Goal: Task Accomplishment & Management: Use online tool/utility

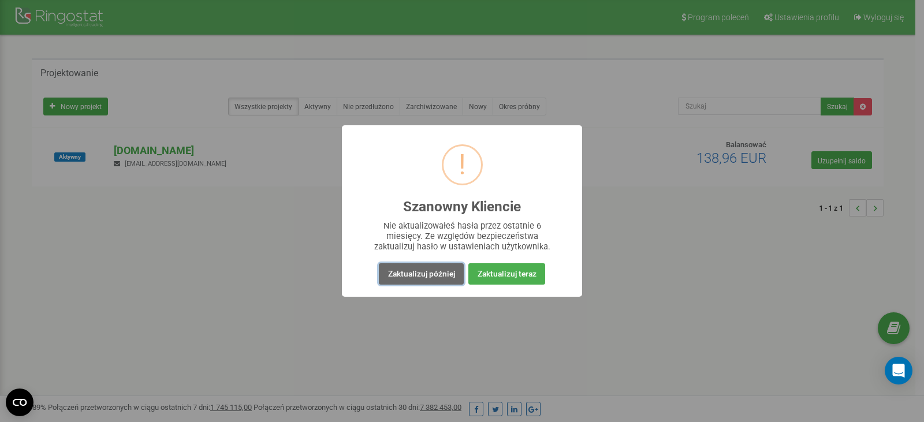
click at [421, 278] on font "Zaktualizuj później" at bounding box center [421, 273] width 67 height 9
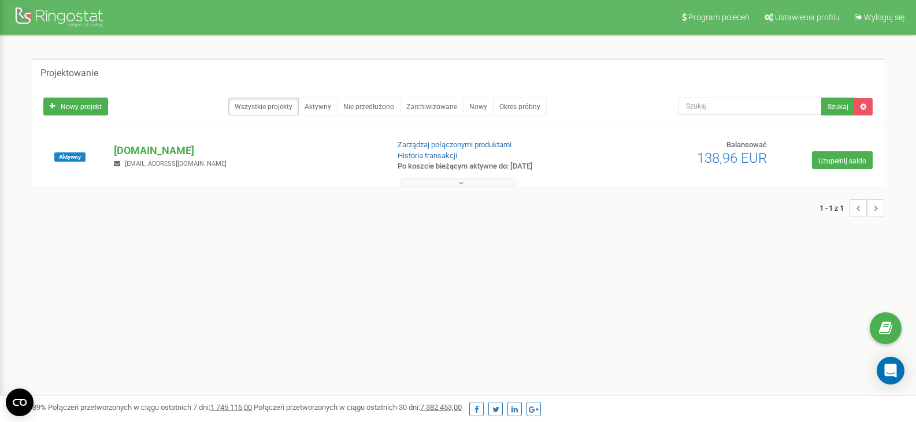
click at [471, 186] on button at bounding box center [458, 183] width 116 height 9
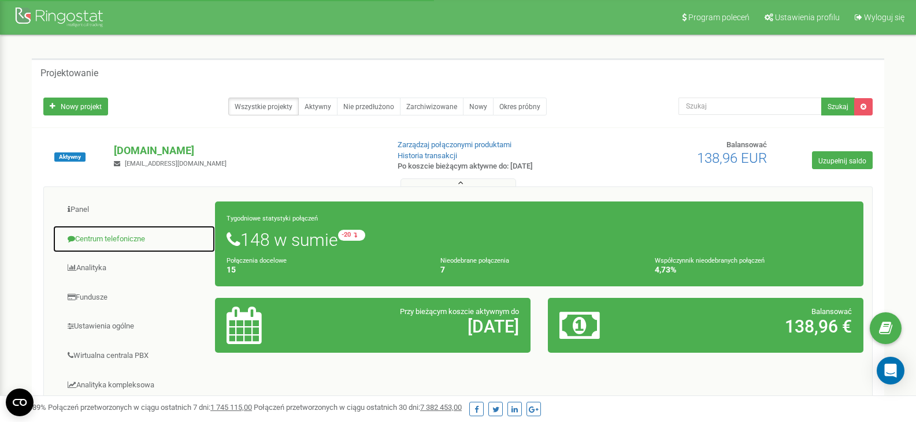
click at [97, 243] on link "Centrum telefoniczne" at bounding box center [134, 239] width 163 height 28
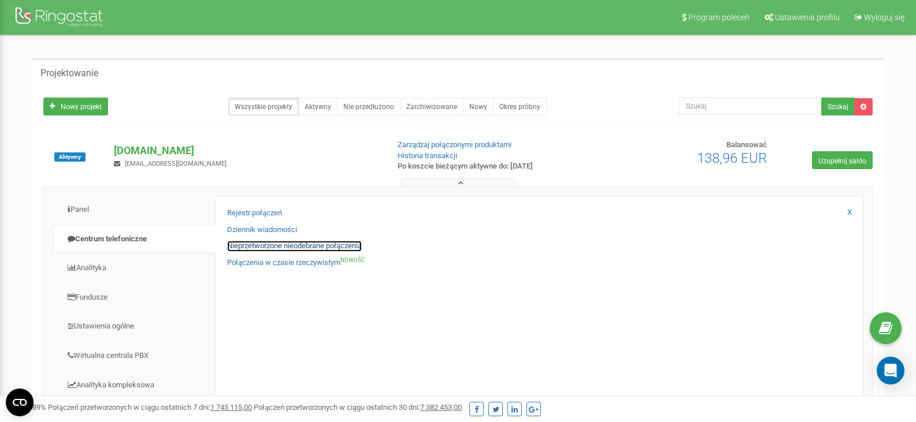
click at [272, 247] on font "Nieprzetworzone nieodebrane połączenia" at bounding box center [294, 245] width 135 height 9
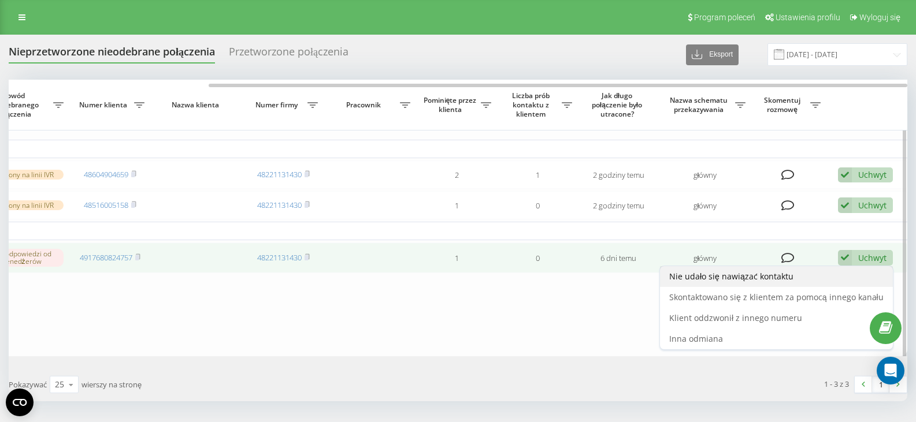
click at [775, 282] on font "Nie udało się nawiązać kontaktu" at bounding box center [731, 276] width 124 height 11
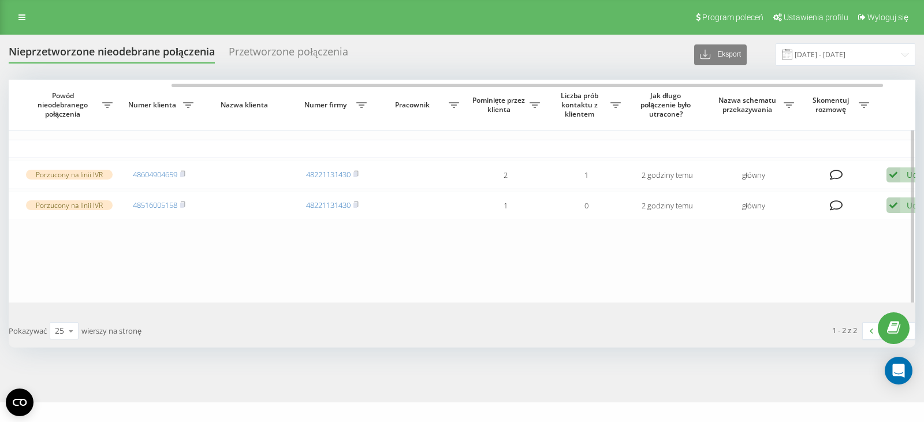
scroll to position [0, 248]
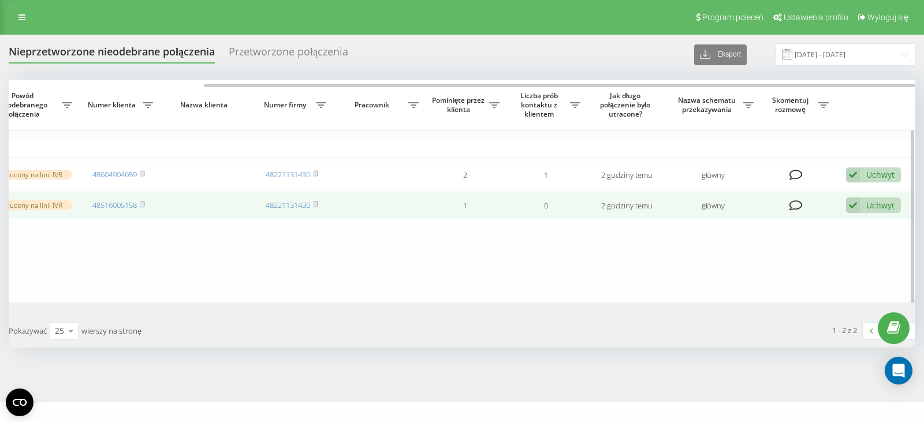
click at [878, 213] on div "Uchwyt Nie udało się nawiązać kontaktu Skontaktowano się z klientem za pomocą i…" at bounding box center [873, 206] width 55 height 16
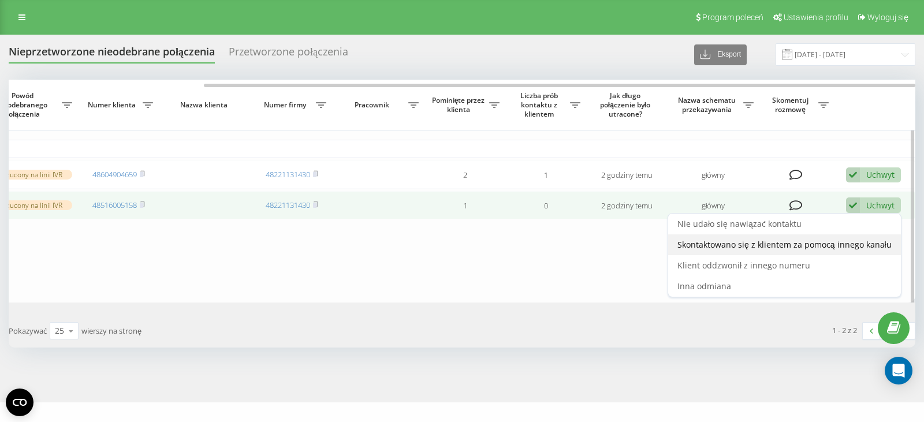
click at [735, 250] on font "Skontaktowano się z klientem za pomocą innego kanału" at bounding box center [785, 244] width 214 height 11
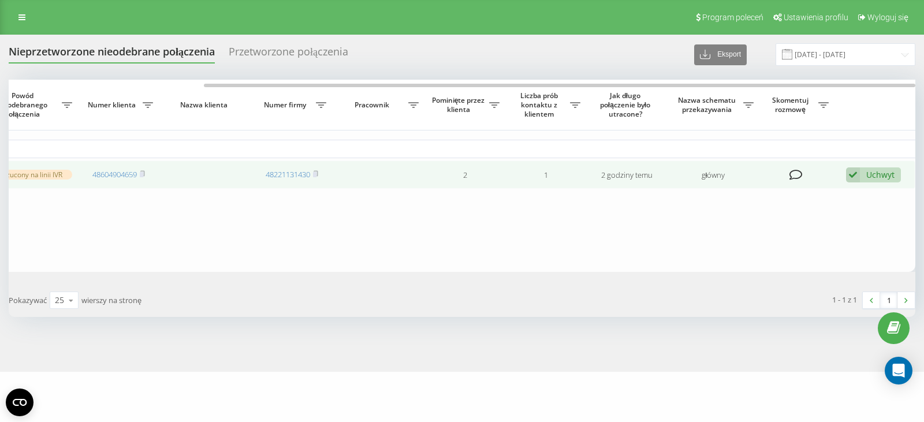
click at [867, 180] on font "Uchwyt" at bounding box center [881, 174] width 28 height 11
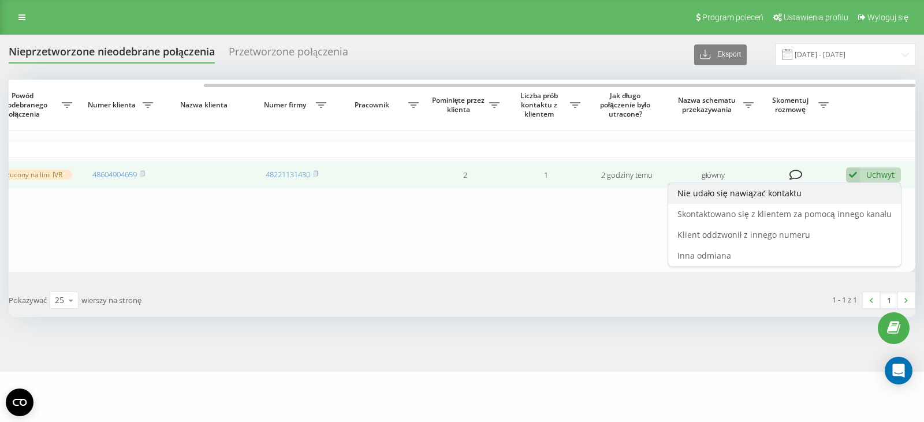
click at [717, 195] on font "Nie udało się nawiązać kontaktu" at bounding box center [740, 193] width 124 height 11
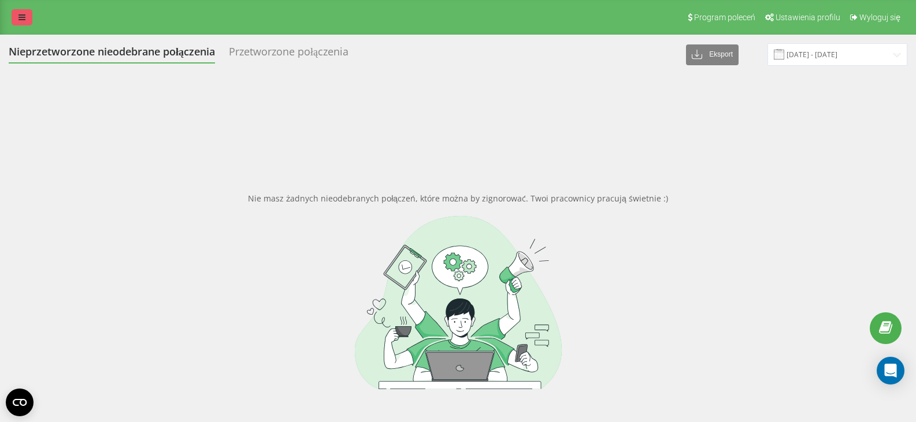
click at [20, 21] on icon at bounding box center [21, 17] width 7 height 8
